Goal: Navigation & Orientation: Go to known website

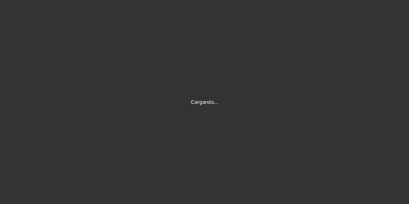
type input "[PERSON_NAME][EMAIL_ADDRESS][DOMAIN_NAME]"
